Goal: Transaction & Acquisition: Purchase product/service

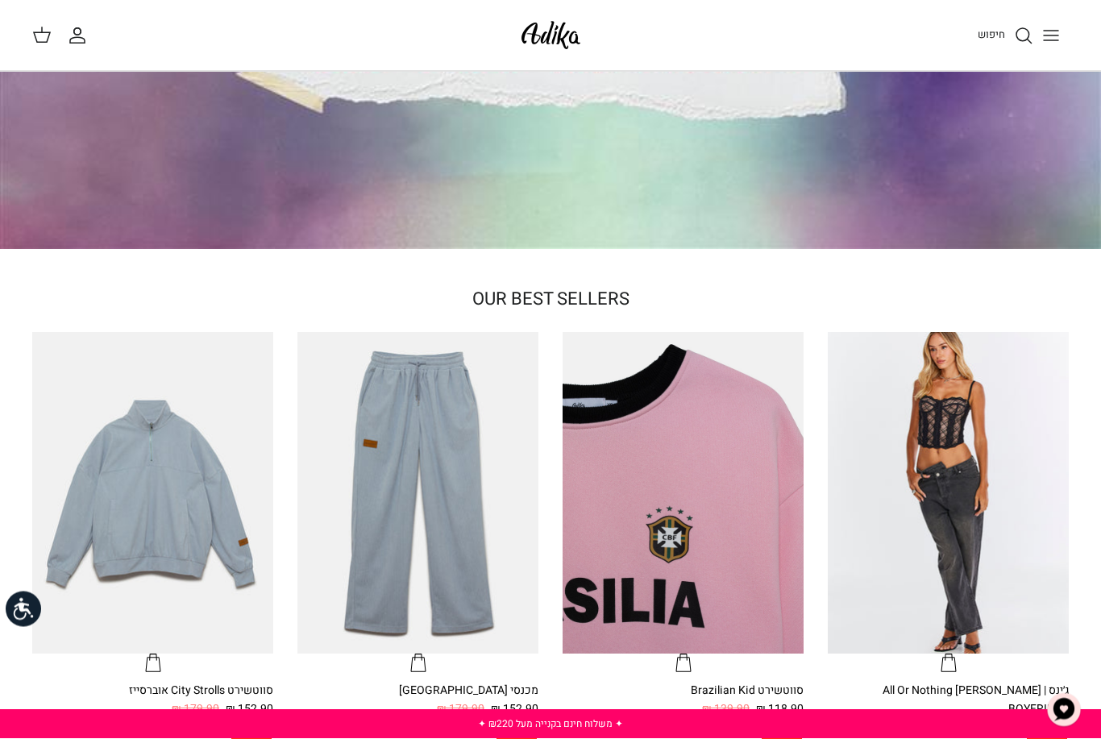
scroll to position [192, 0]
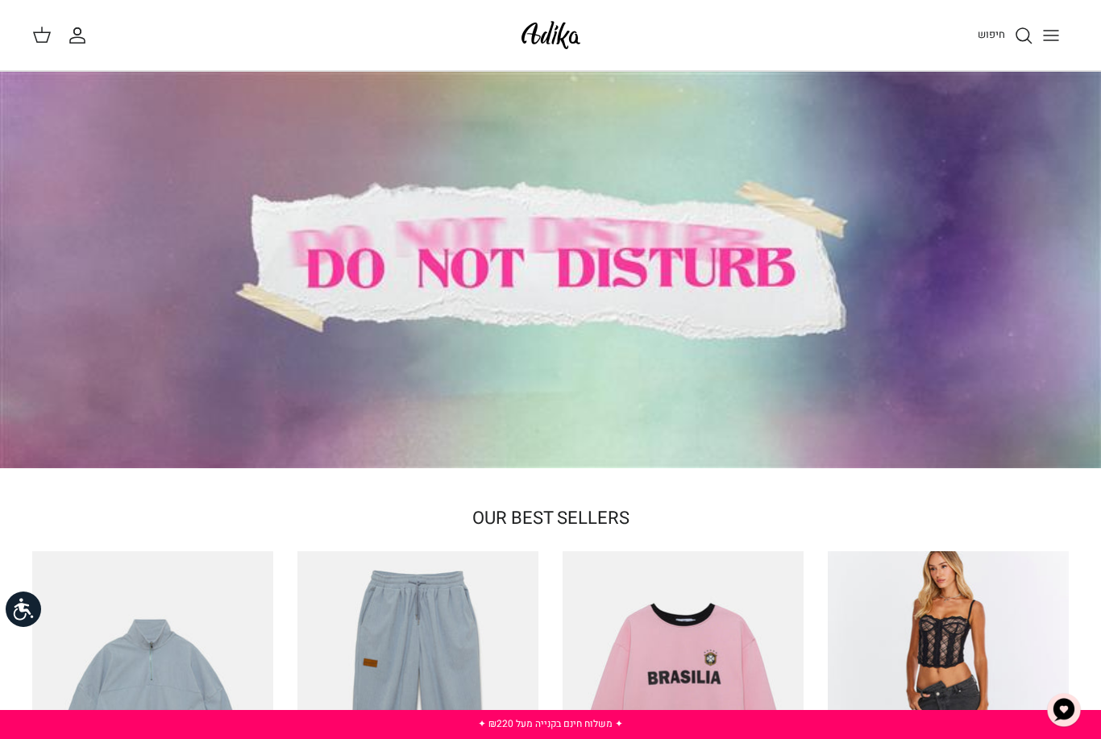
click at [988, 42] on span "חיפוש" at bounding box center [991, 34] width 27 height 15
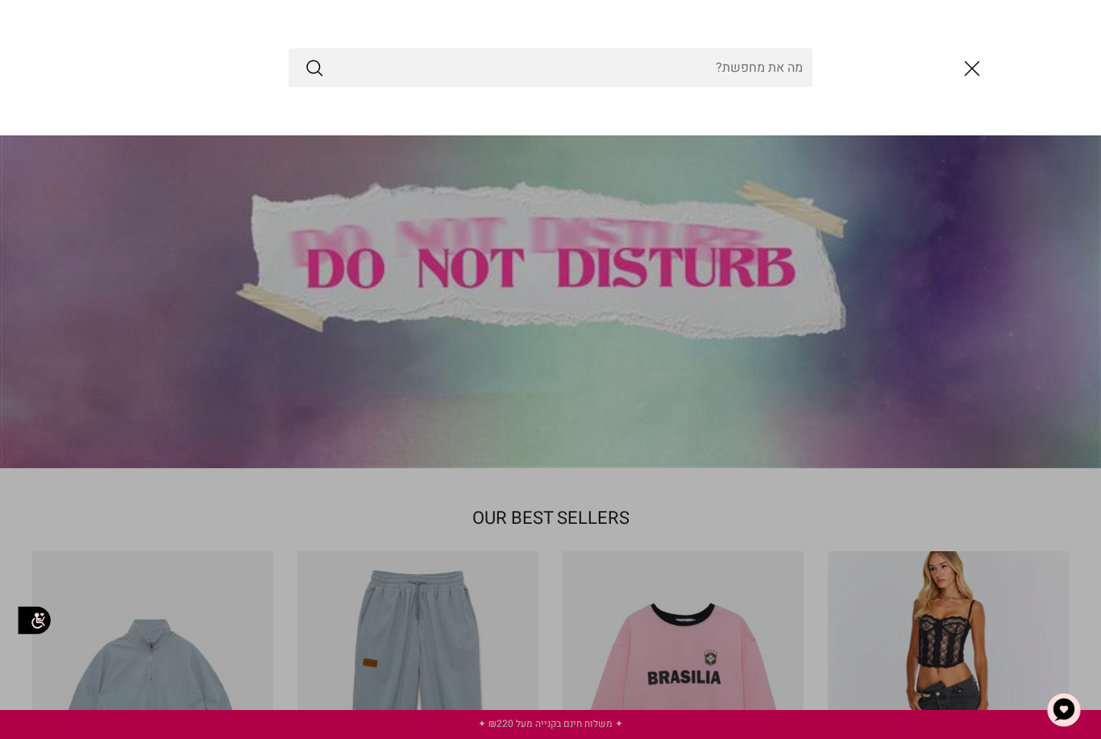
click at [991, 69] on button "סגור" at bounding box center [972, 69] width 44 height 44
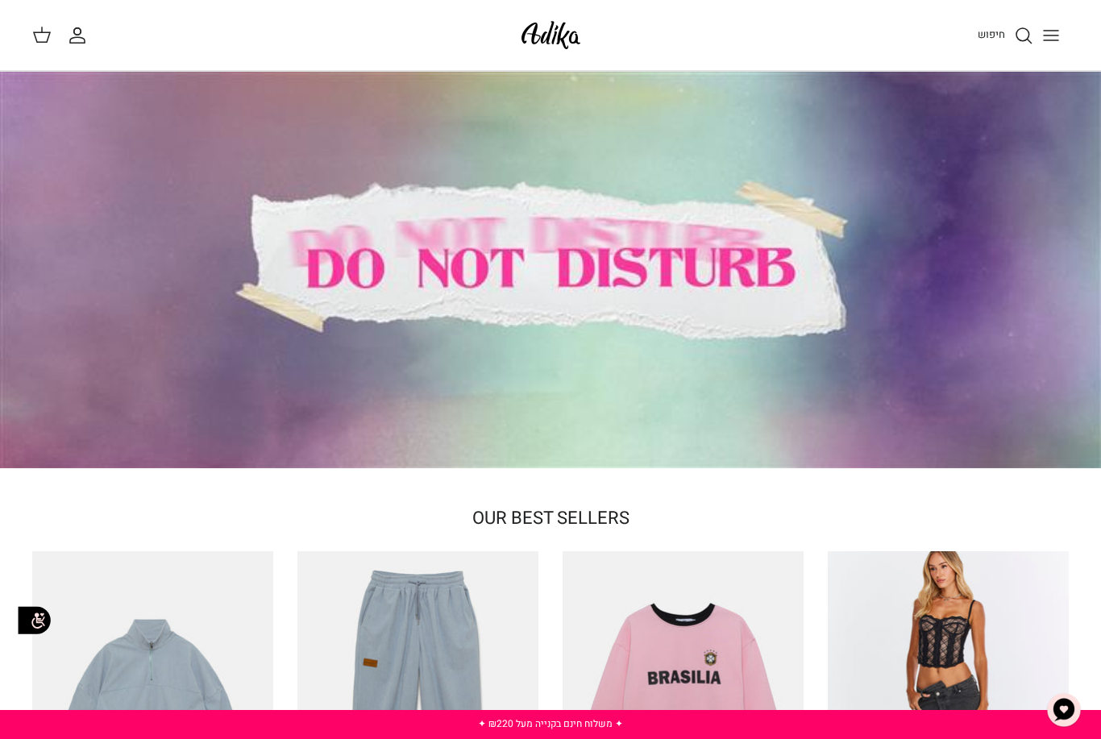
click at [48, 30] on icon at bounding box center [41, 34] width 19 height 19
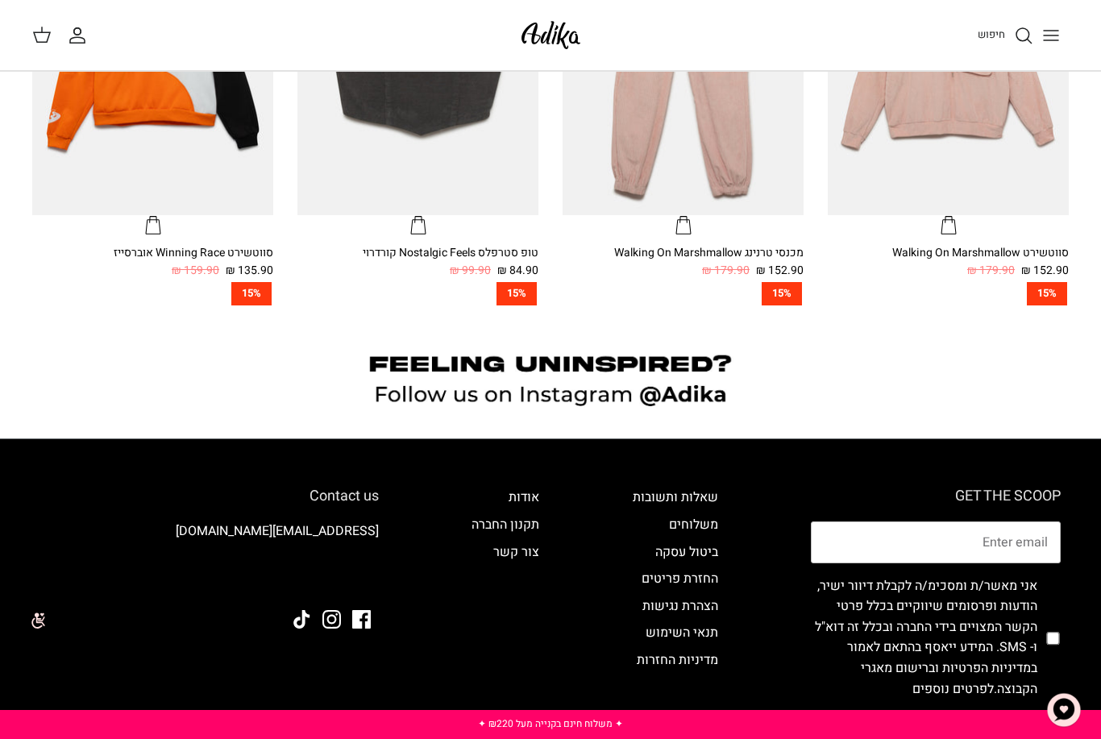
scroll to position [1128, 0]
